Goal: Navigation & Orientation: Find specific page/section

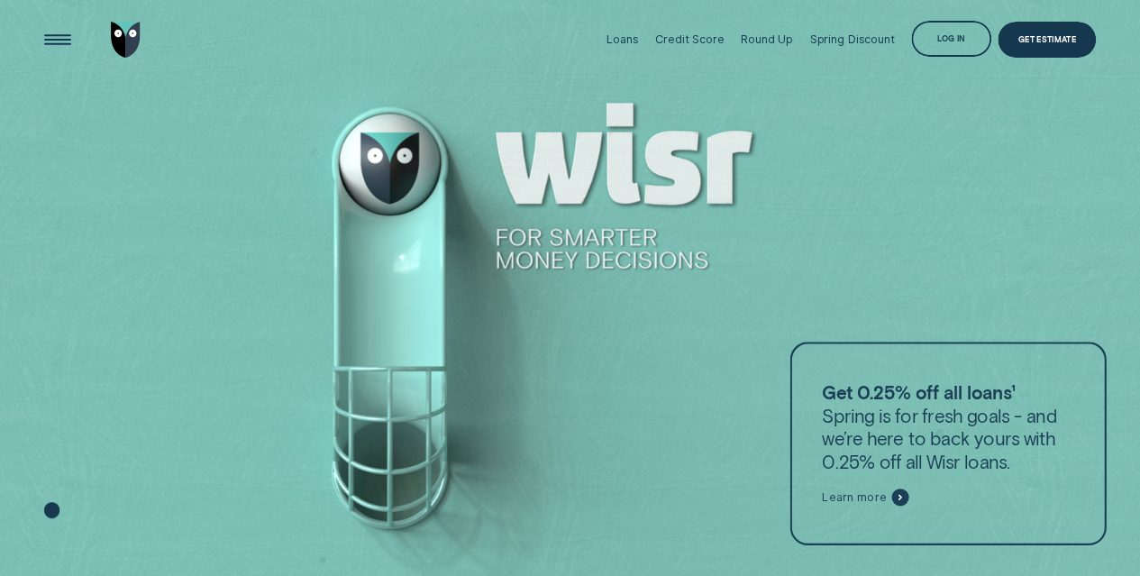
click at [946, 37] on div "Log in" at bounding box center [951, 40] width 28 height 7
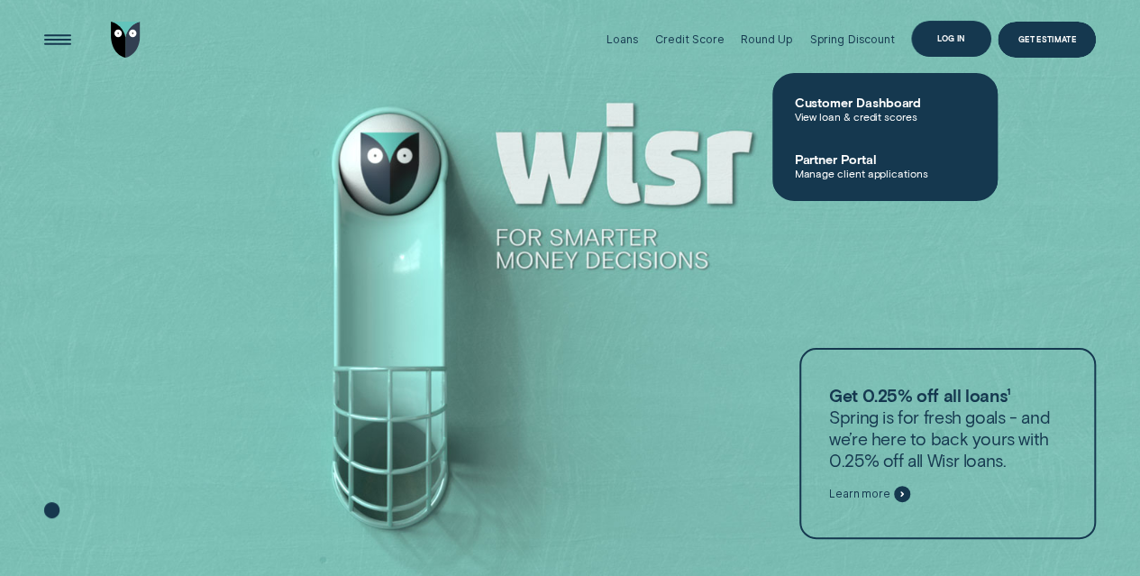
click at [964, 35] on div "Log in" at bounding box center [951, 39] width 80 height 36
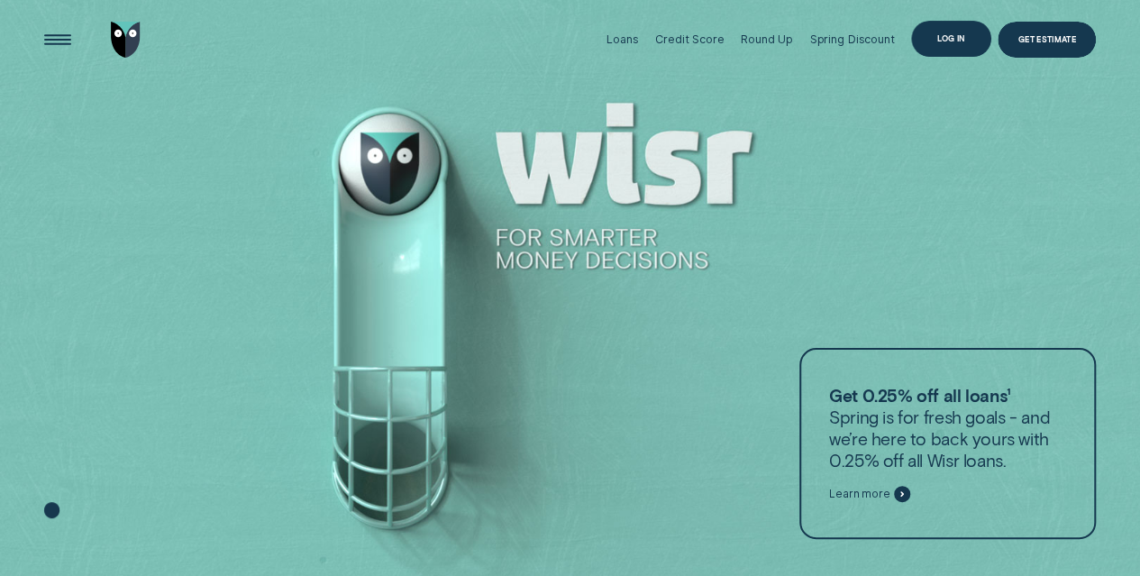
click at [950, 41] on div "Log in" at bounding box center [951, 38] width 28 height 7
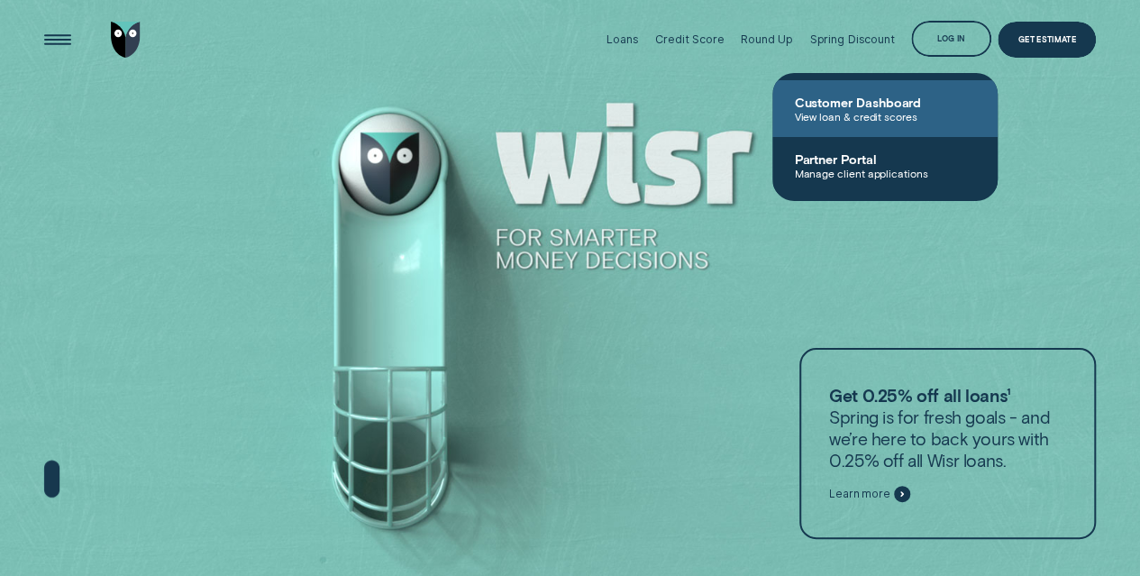
click at [900, 96] on span "Customer Dashboard" at bounding box center [885, 102] width 182 height 15
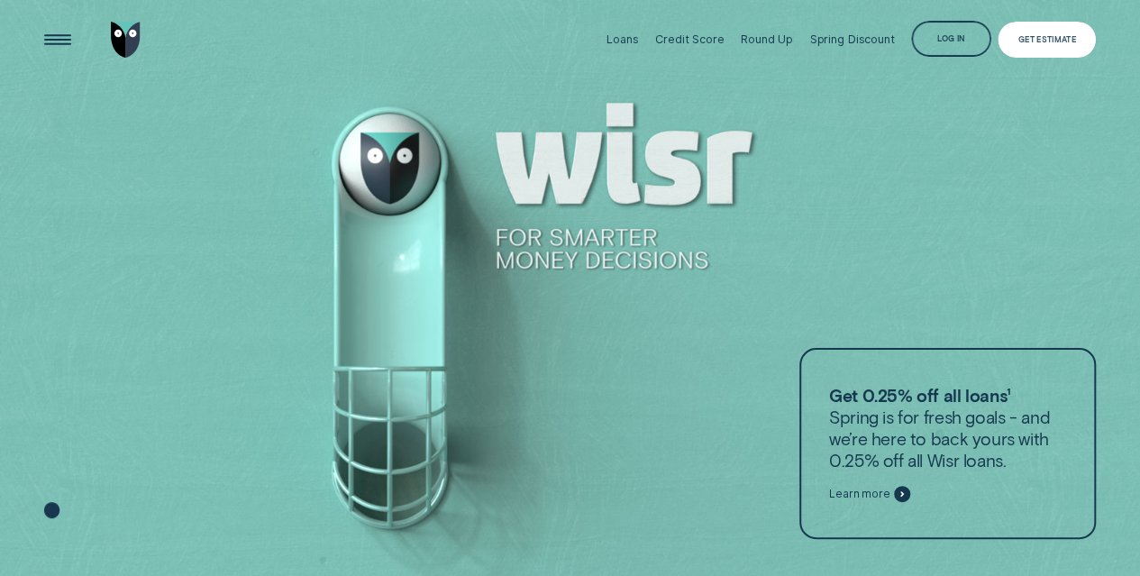
drag, startPoint x: 1037, startPoint y: 51, endPoint x: 1032, endPoint y: 62, distance: 11.7
click at [1038, 52] on div "Get Estimate" at bounding box center [1046, 40] width 98 height 36
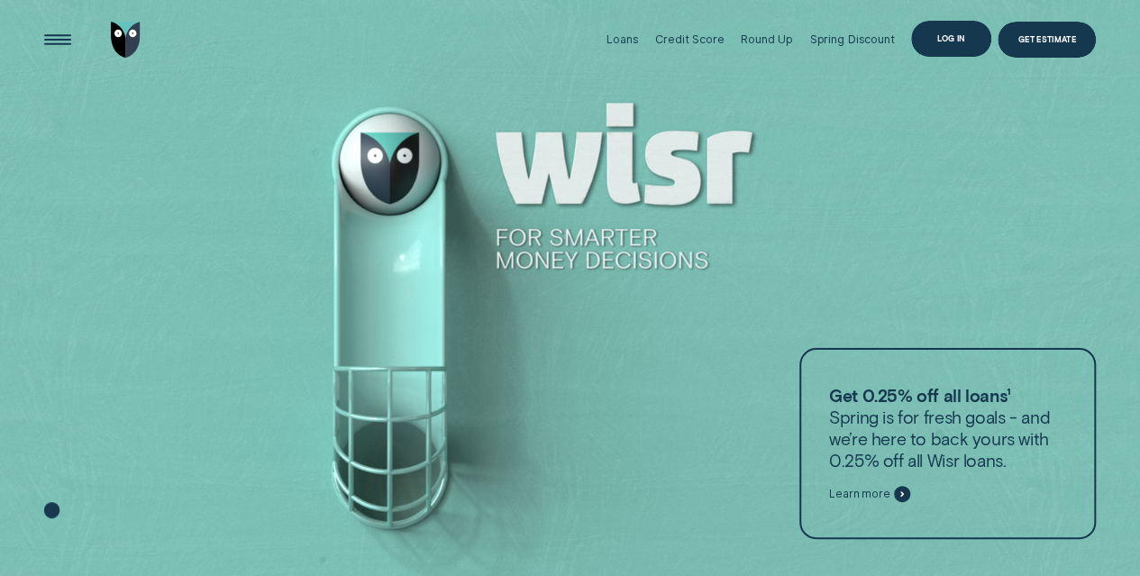
click at [946, 39] on div "Log in" at bounding box center [951, 38] width 28 height 7
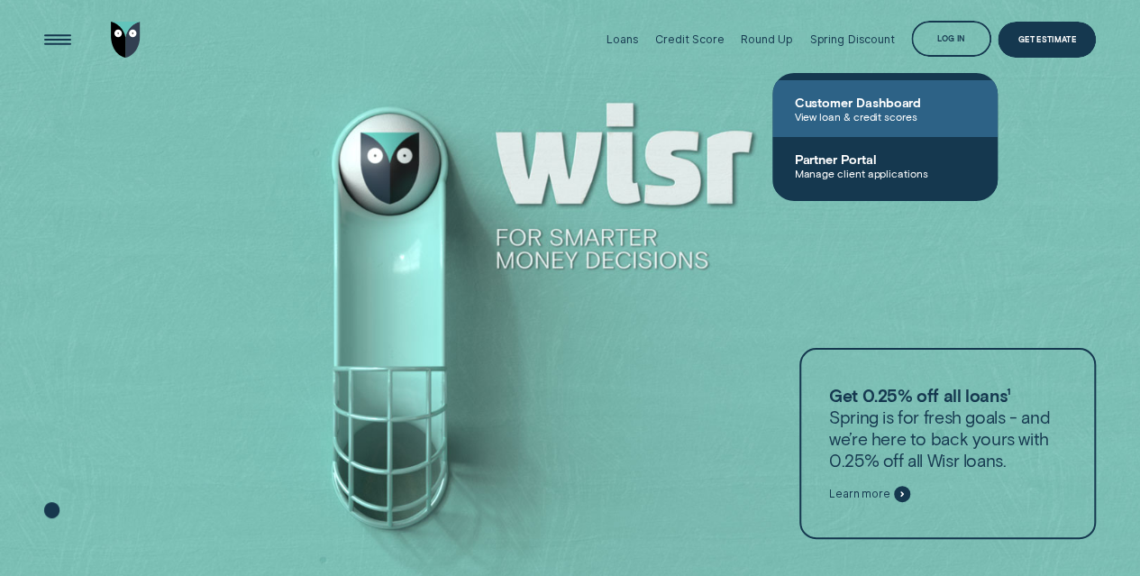
click at [854, 120] on span "View loan & credit scores" at bounding box center [885, 116] width 182 height 13
